Goal: Task Accomplishment & Management: Complete application form

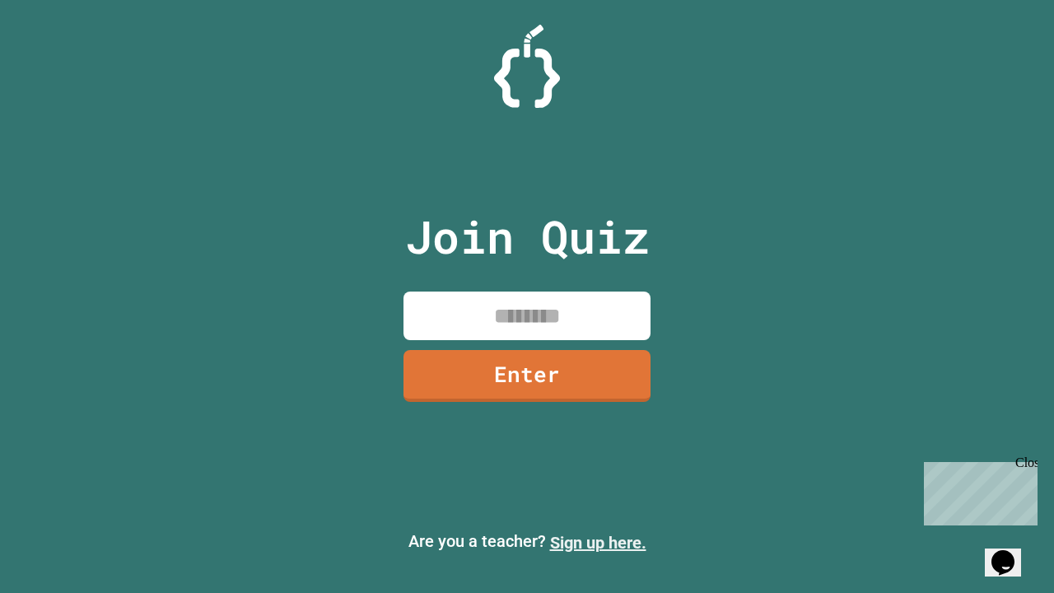
click at [598, 543] on link "Sign up here." at bounding box center [598, 543] width 96 height 20
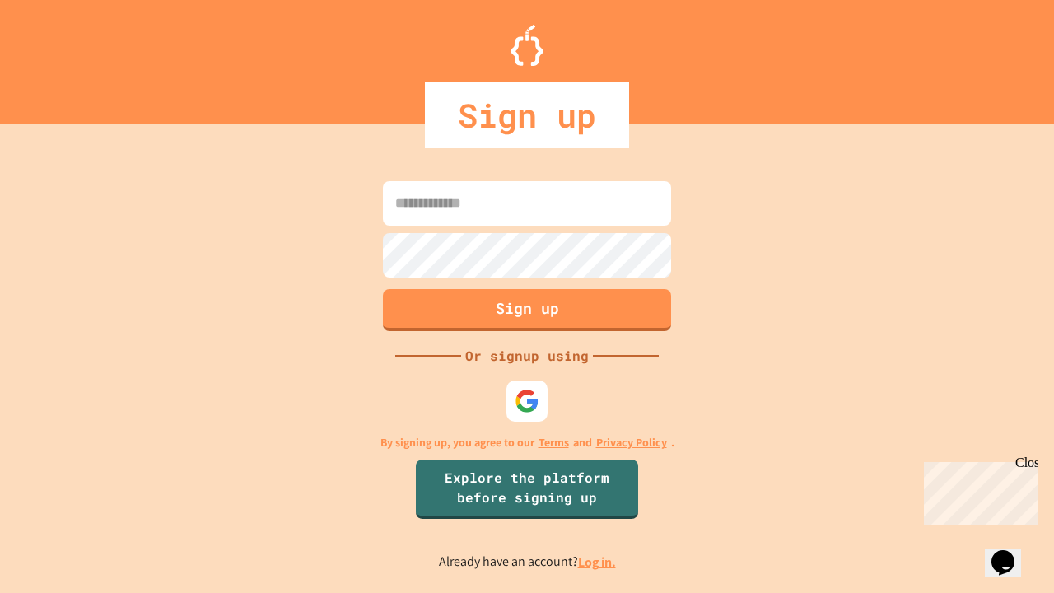
click at [598, 562] on link "Log in." at bounding box center [597, 561] width 38 height 17
